Goal: Transaction & Acquisition: Purchase product/service

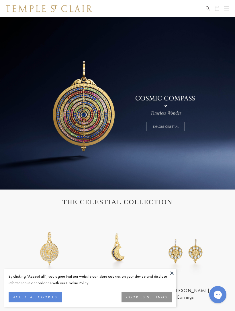
click at [152, 298] on button "COOKIES SETTINGS" at bounding box center [147, 297] width 51 height 10
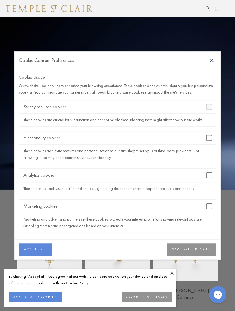
click at [192, 254] on button "SAVE PREFERENCES" at bounding box center [192, 249] width 49 height 13
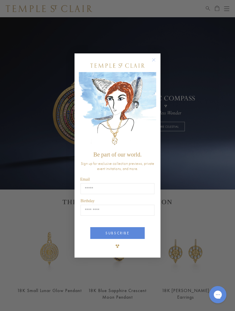
click at [154, 59] on icon "Close dialog" at bounding box center [154, 59] width 3 height 3
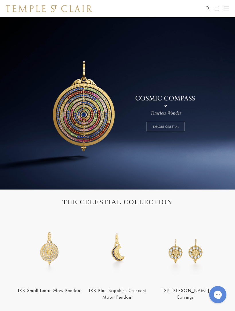
click at [226, 11] on button "Open navigation" at bounding box center [227, 8] width 5 height 7
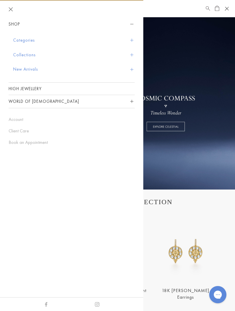
click at [131, 41] on span "Sidebar navigation" at bounding box center [131, 40] width 3 height 3
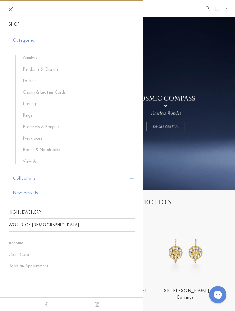
click at [74, 89] on link "Chains & Leather Cords" at bounding box center [76, 92] width 106 height 6
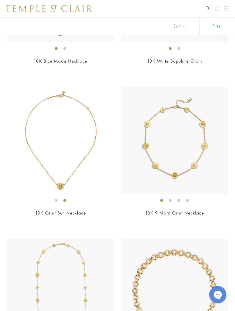
scroll to position [1367, 0]
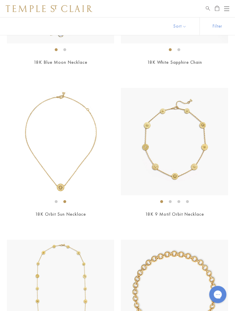
click at [88, 167] on img at bounding box center [60, 141] width 107 height 107
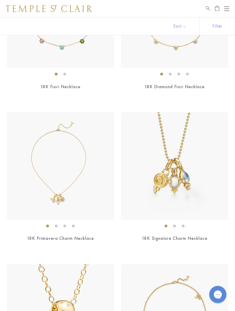
scroll to position [117, 0]
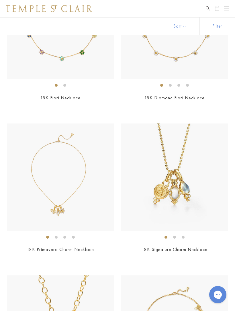
click at [227, 11] on button "Open navigation" at bounding box center [227, 8] width 5 height 7
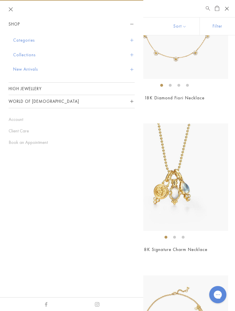
click at [133, 42] on button "Categories" at bounding box center [74, 40] width 122 height 15
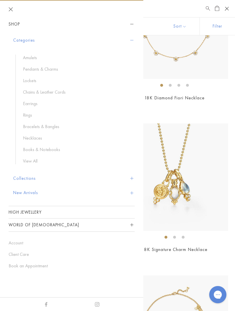
click at [56, 70] on link "Pendants & Charms" at bounding box center [76, 69] width 106 height 6
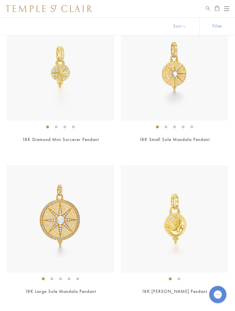
scroll to position [4480, 0]
click at [198, 231] on img at bounding box center [174, 218] width 107 height 107
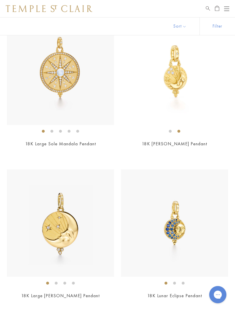
scroll to position [4627, 0]
click at [88, 247] on img at bounding box center [60, 223] width 107 height 107
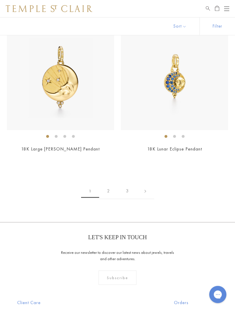
scroll to position [4774, 0]
click at [112, 183] on link "2" at bounding box center [108, 191] width 19 height 16
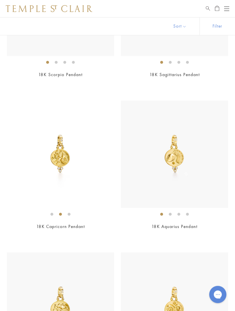
scroll to position [292, 0]
click at [78, 175] on img at bounding box center [60, 153] width 107 height 107
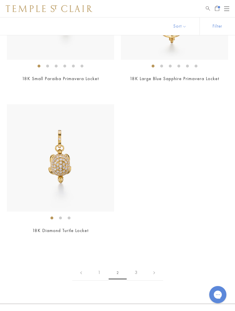
scroll to position [4257, 0]
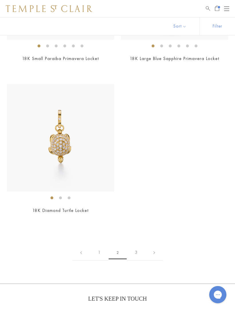
click at [138, 245] on link "3" at bounding box center [136, 253] width 19 height 16
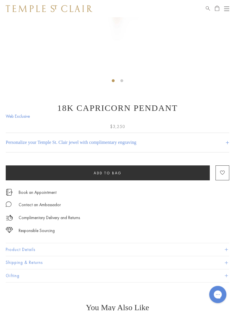
scroll to position [169, 0]
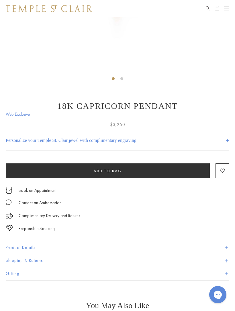
click at [222, 245] on button "Product Details" at bounding box center [118, 247] width 224 height 13
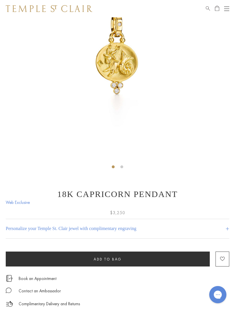
scroll to position [82, 0]
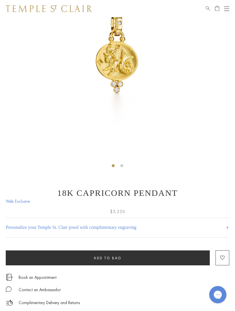
click at [114, 258] on span "Add to bag" at bounding box center [108, 258] width 28 height 5
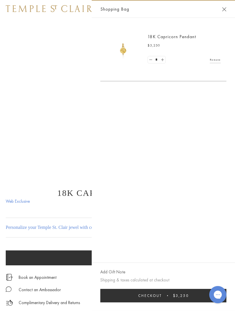
click at [226, 9] on button "Close Shopping Bag" at bounding box center [225, 9] width 4 height 4
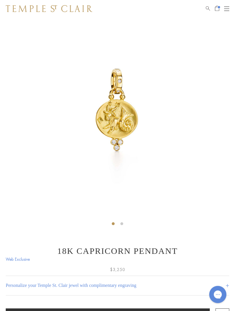
scroll to position [0, 0]
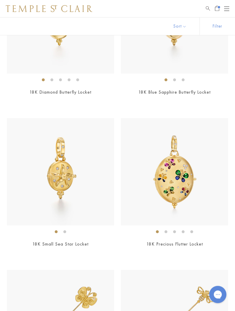
scroll to position [267, 0]
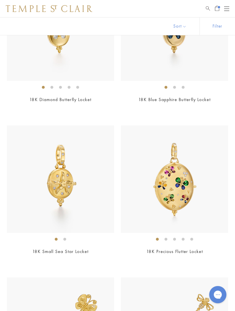
click at [227, 10] on button "Open navigation" at bounding box center [227, 8] width 5 height 7
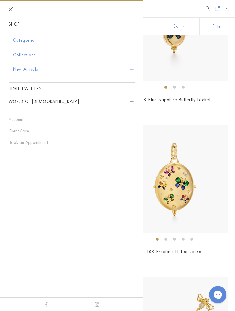
click at [132, 43] on button "Categories" at bounding box center [74, 40] width 122 height 15
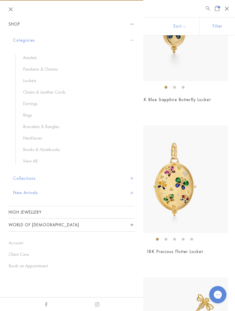
click at [61, 93] on link "Chains & Leather Cords" at bounding box center [76, 92] width 106 height 6
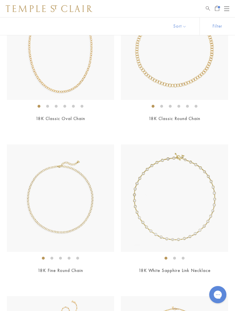
scroll to position [552, 0]
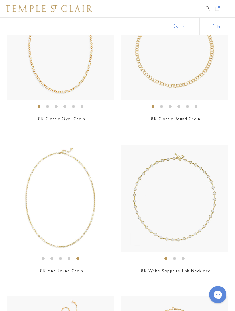
click at [89, 232] on img at bounding box center [60, 198] width 107 height 107
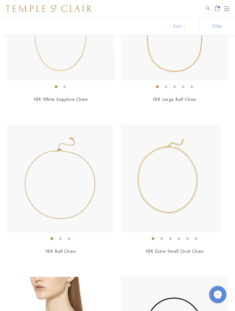
scroll to position [875, 0]
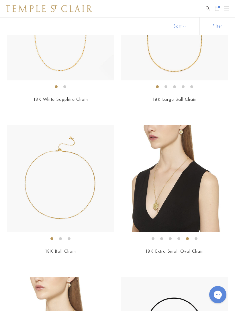
click at [179, 208] on img at bounding box center [174, 178] width 107 height 107
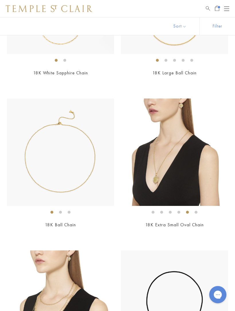
click at [191, 185] on img at bounding box center [174, 151] width 107 height 107
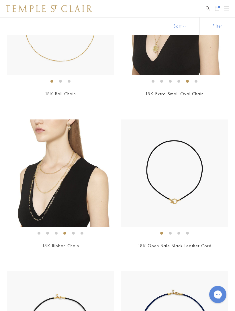
scroll to position [1032, 0]
click at [217, 9] on span "Open Shopping Bag" at bounding box center [217, 7] width 4 height 5
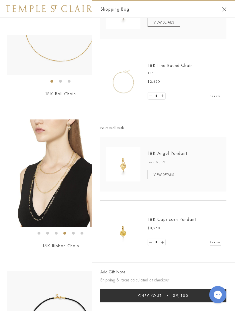
scroll to position [122, 0]
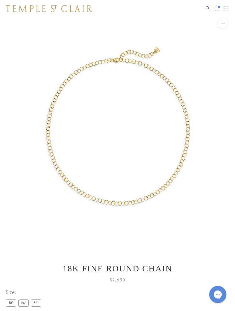
scroll to position [17, 0]
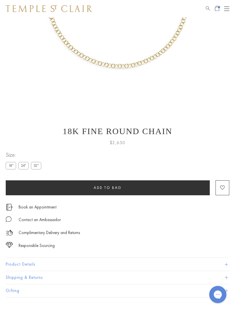
click at [130, 189] on button "Add to bag" at bounding box center [108, 188] width 204 height 15
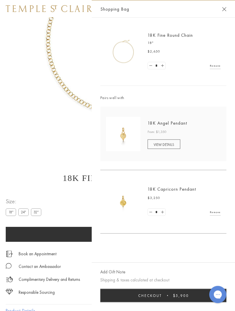
scroll to position [93, 0]
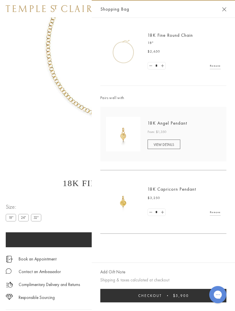
click at [225, 10] on button "Close Shopping Bag" at bounding box center [225, 9] width 4 height 4
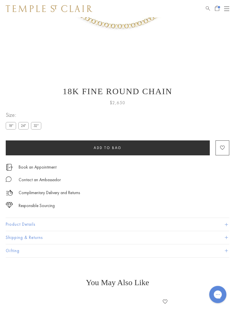
scroll to position [185, 0]
click at [225, 221] on button "Product Details" at bounding box center [118, 224] width 224 height 13
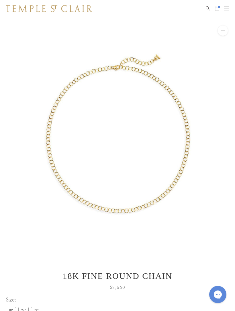
scroll to position [0, 0]
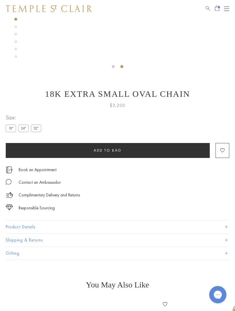
scroll to position [183, 0]
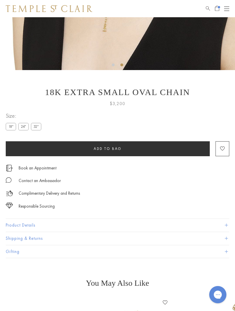
click at [222, 222] on button "Product Details" at bounding box center [118, 225] width 224 height 13
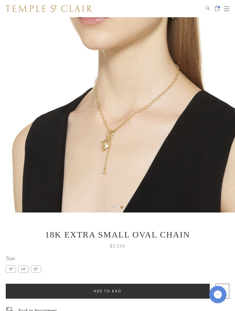
scroll to position [40, 0]
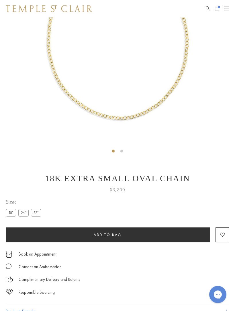
click at [126, 236] on button "Add to bag" at bounding box center [108, 235] width 204 height 15
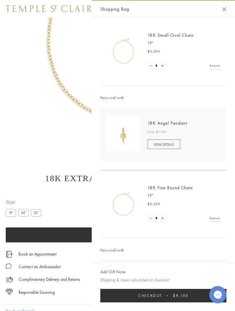
click at [226, 11] on button "Close Shopping Bag" at bounding box center [225, 9] width 4 height 4
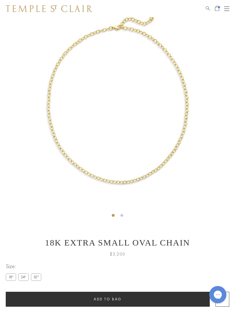
scroll to position [0, 0]
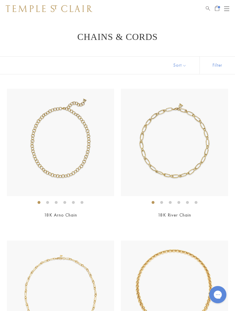
click at [217, 11] on link "Open Shopping Bag" at bounding box center [217, 8] width 4 height 7
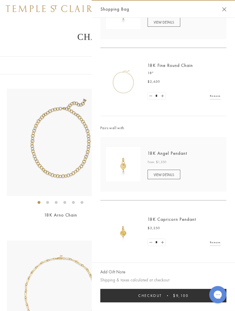
scroll to position [122, 0]
click at [181, 218] on link "18K Capricorn Pendant" at bounding box center [172, 219] width 49 height 6
